Goal: Transaction & Acquisition: Purchase product/service

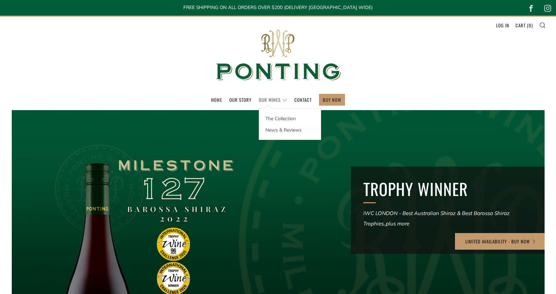
click at [277, 100] on link "Our Wines" at bounding box center [273, 99] width 28 height 11
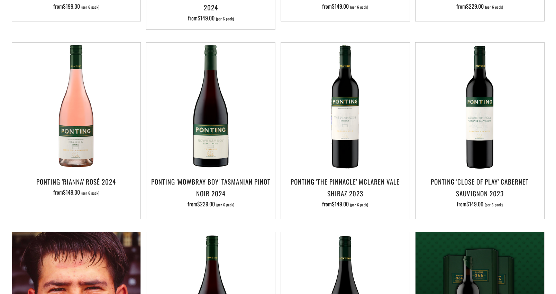
scroll to position [445, 0]
